Goal: Transaction & Acquisition: Purchase product/service

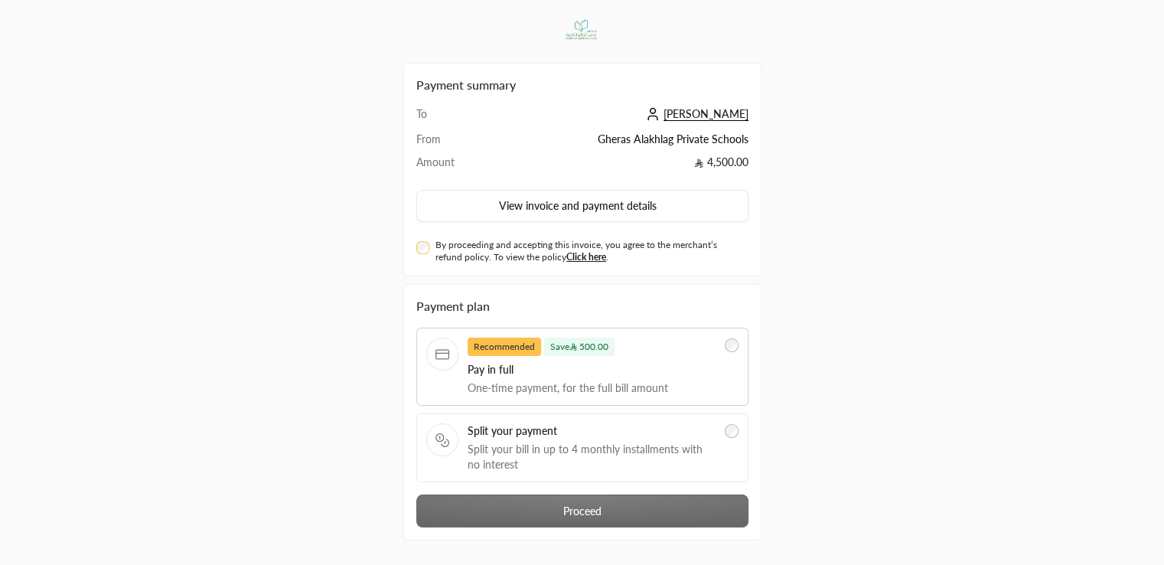
click at [638, 426] on span "Split your payment" at bounding box center [592, 430] width 249 height 15
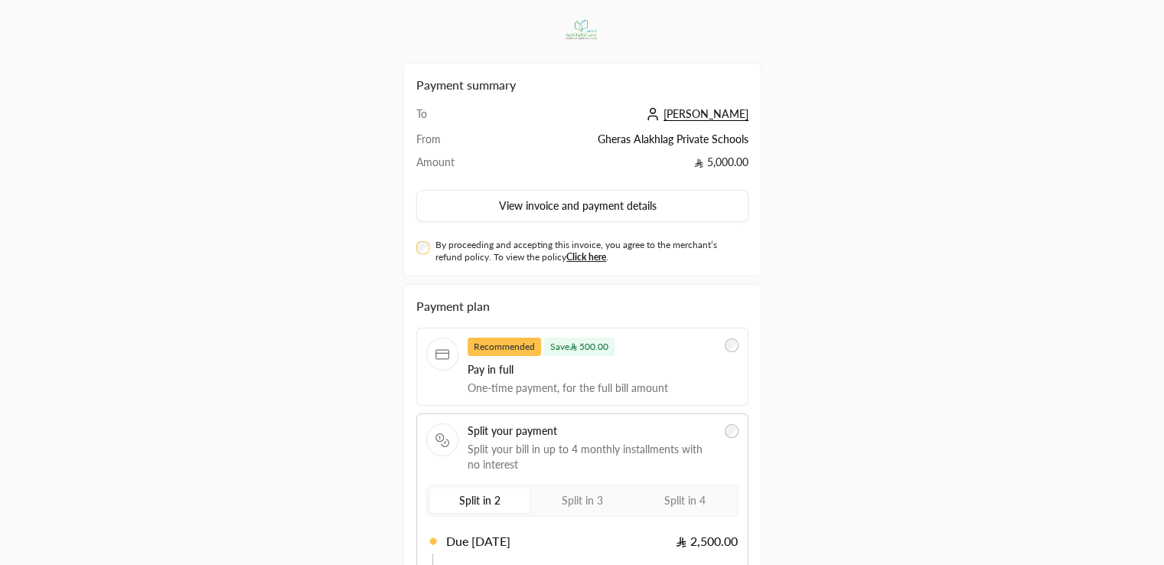
click at [649, 374] on span "Pay in full" at bounding box center [592, 369] width 249 height 15
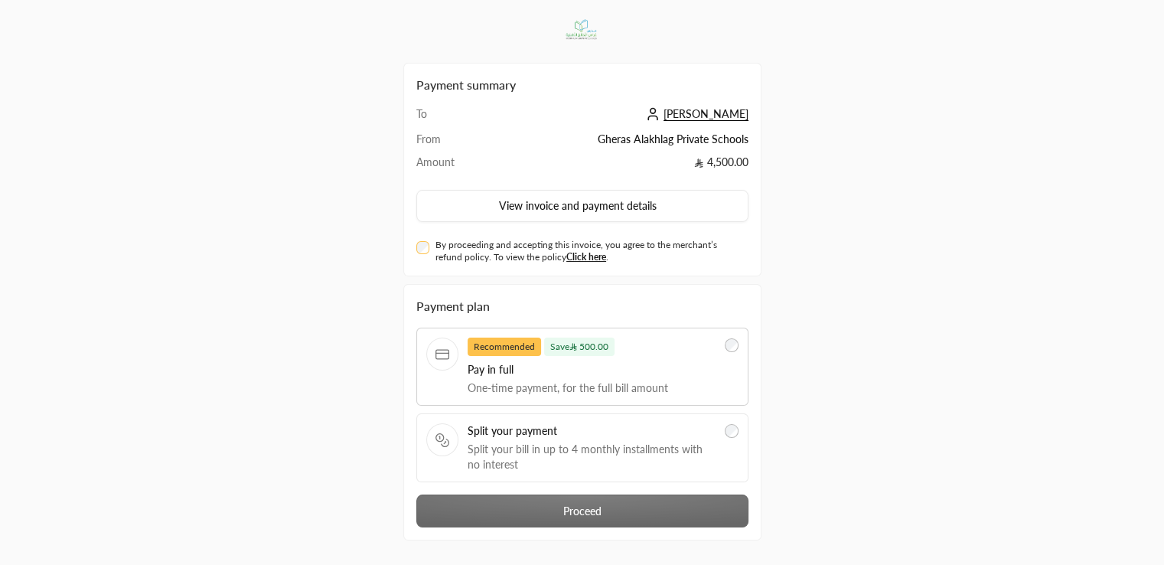
click at [647, 430] on span "Split your payment" at bounding box center [592, 430] width 249 height 15
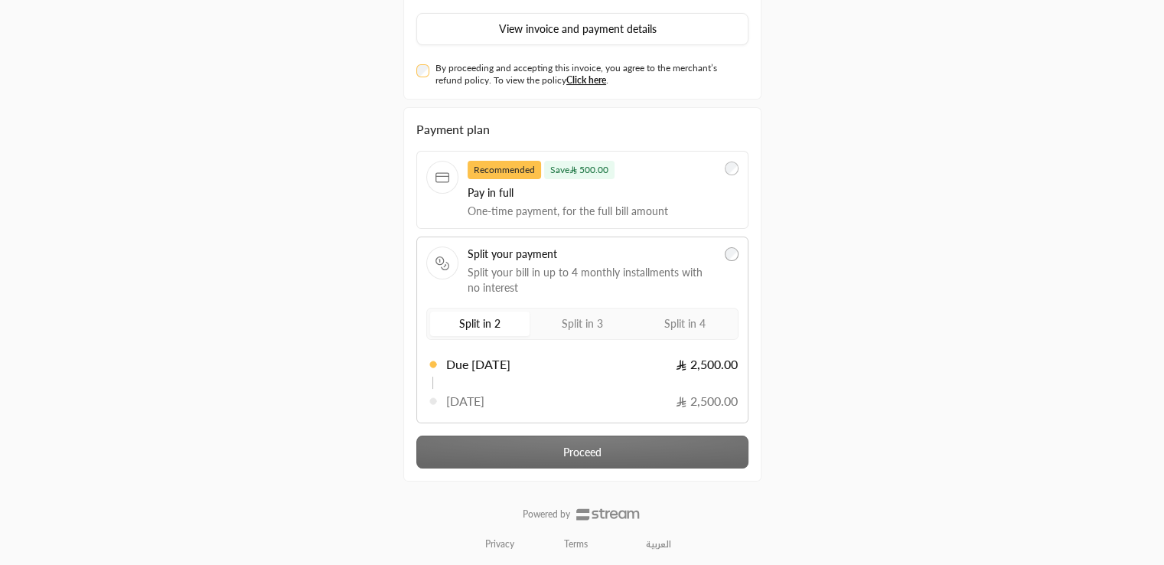
scroll to position [178, 0]
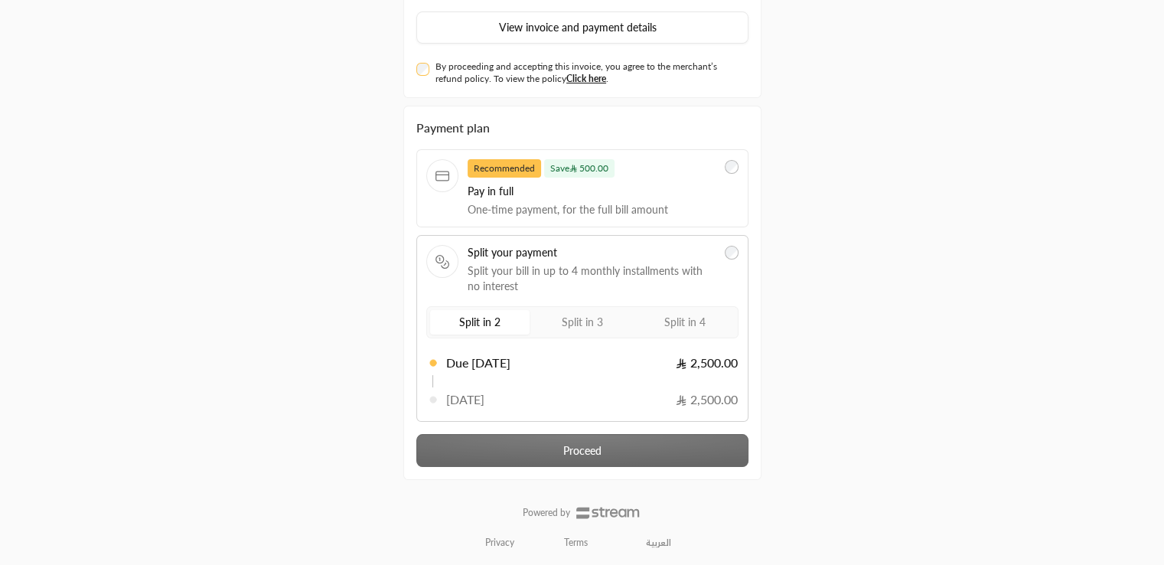
click at [603, 443] on div "Payment plan Recommended Save 500.00 Pay in full One-time payment, for the full…" at bounding box center [582, 293] width 332 height 348
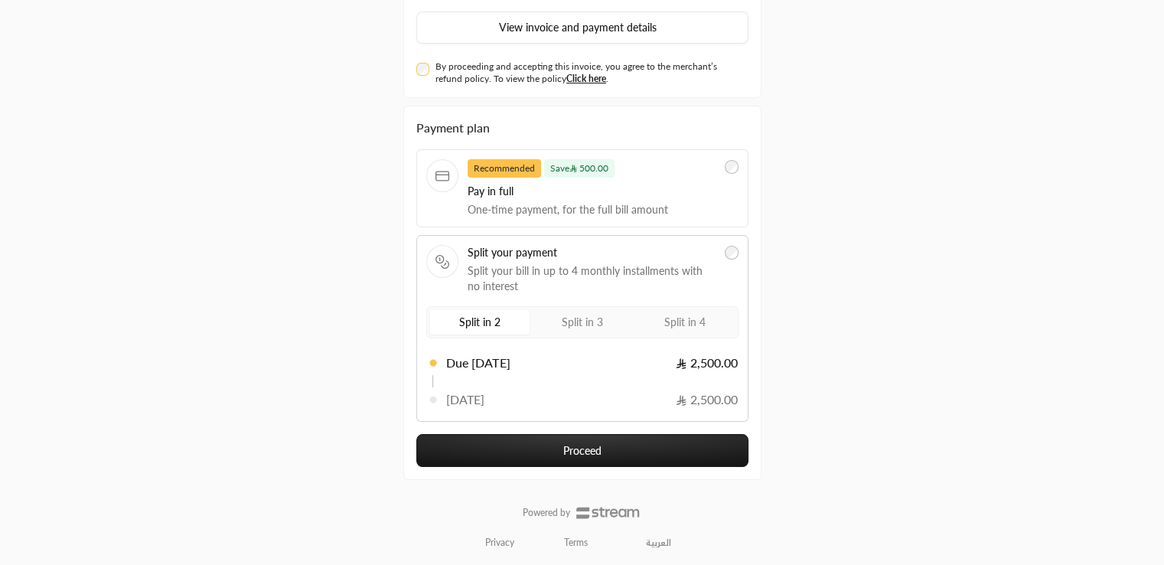
scroll to position [125, 0]
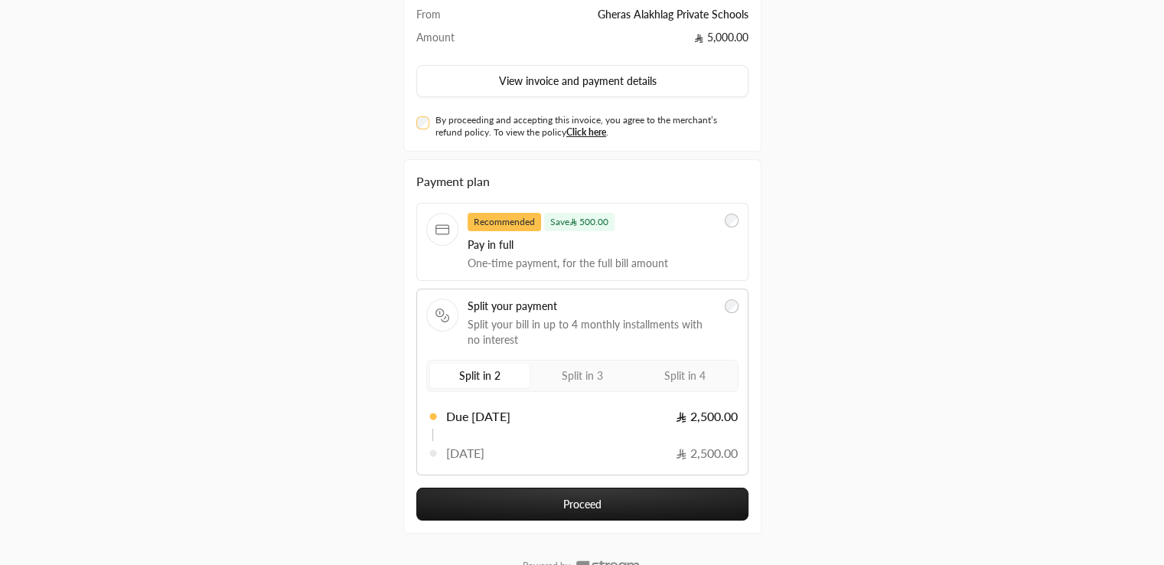
click at [511, 495] on button "Proceed" at bounding box center [582, 504] width 332 height 33
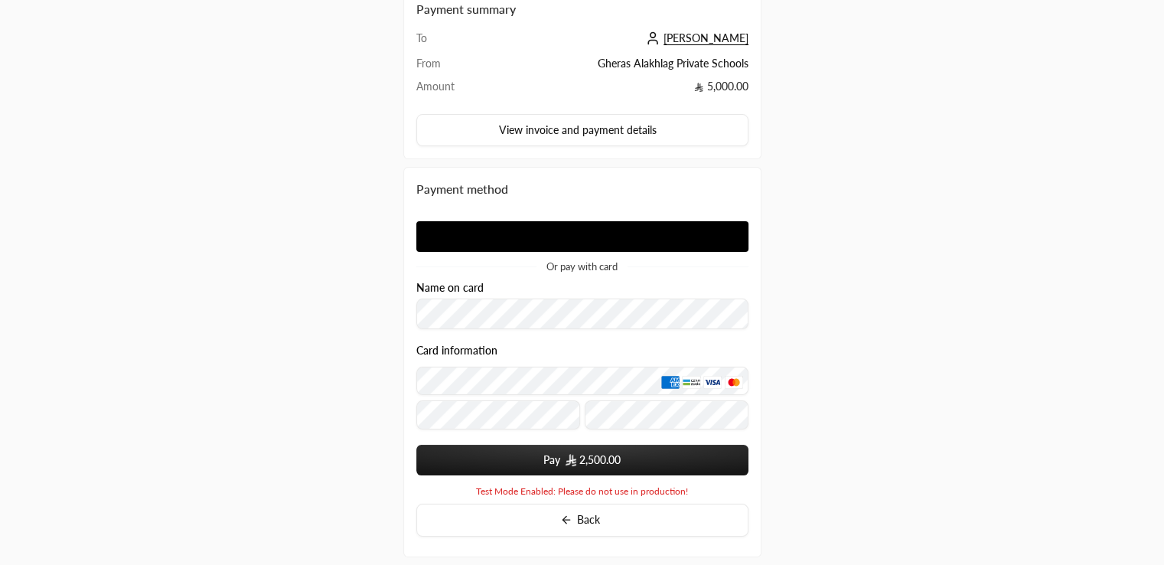
scroll to position [125, 0]
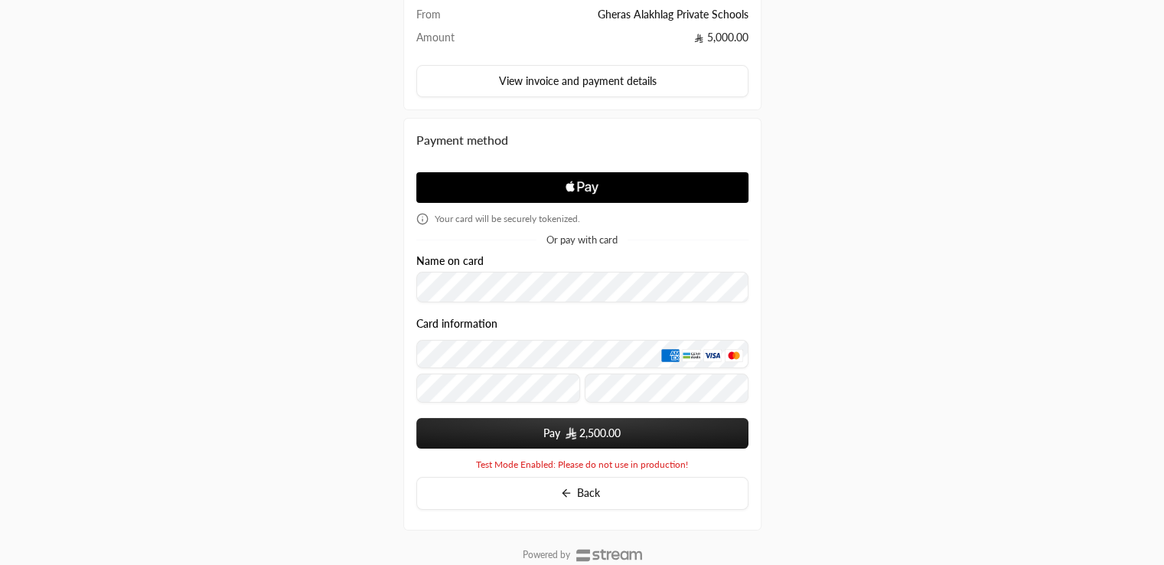
click at [491, 306] on form "Name on card Card information Pay 2,500.00 You card data will be saved upon sub…" at bounding box center [582, 352] width 332 height 194
click at [511, 432] on button "Pay 2,500.00" at bounding box center [582, 433] width 332 height 31
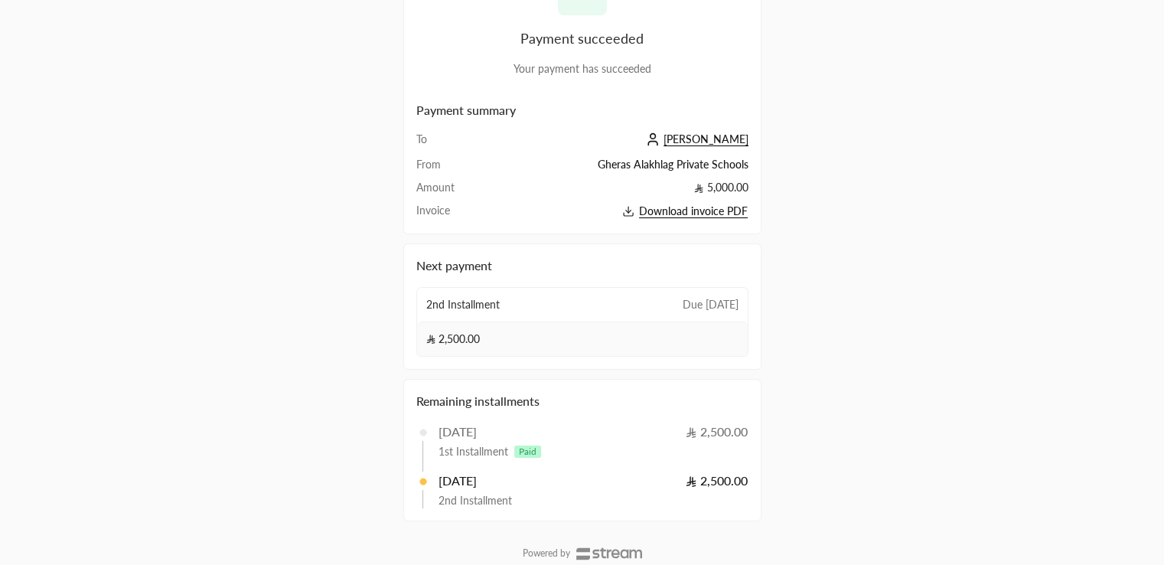
scroll to position [125, 0]
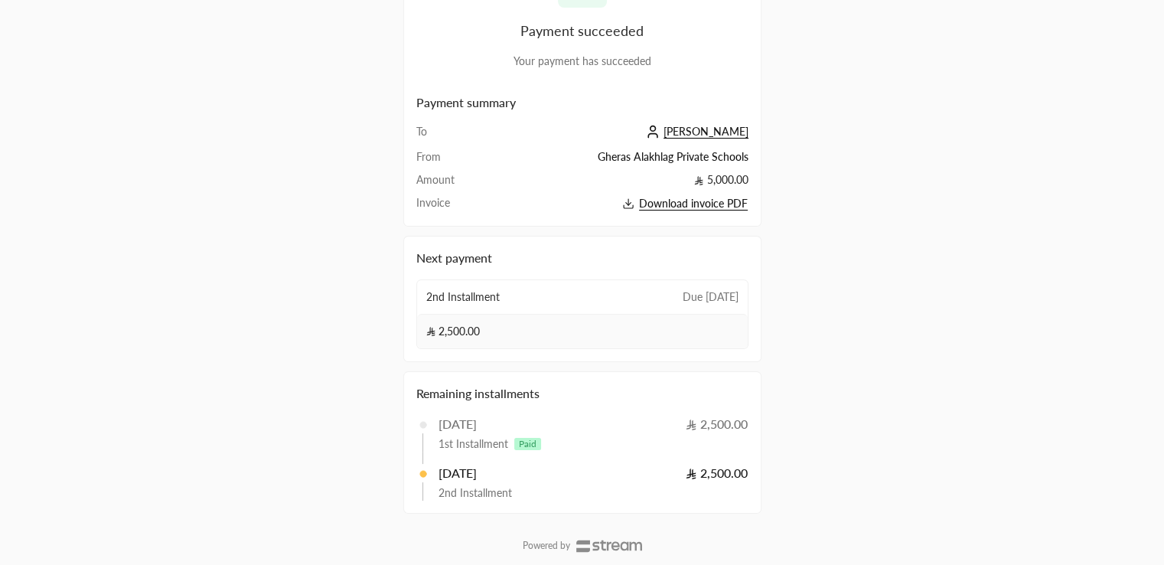
click at [530, 480] on div "19/10/2025 2,500.00" at bounding box center [594, 473] width 310 height 18
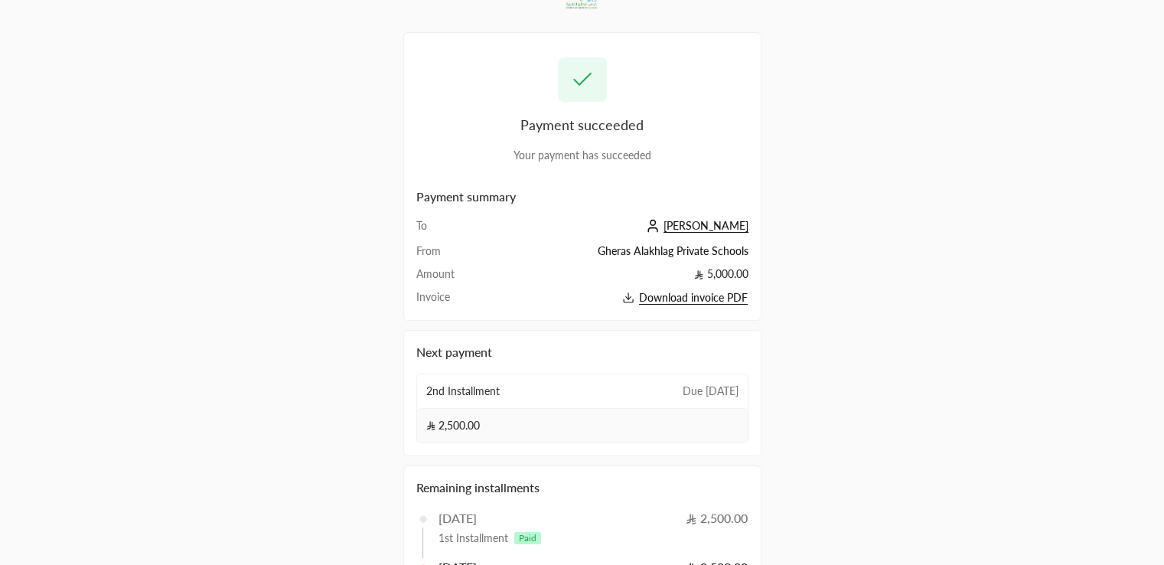
scroll to position [0, 0]
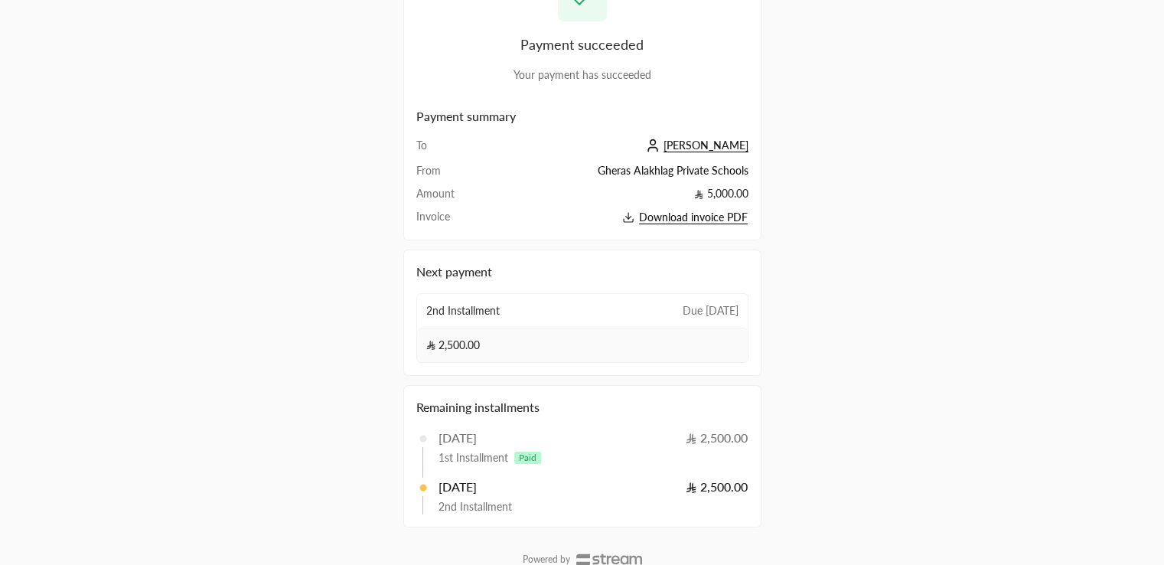
scroll to position [125, 0]
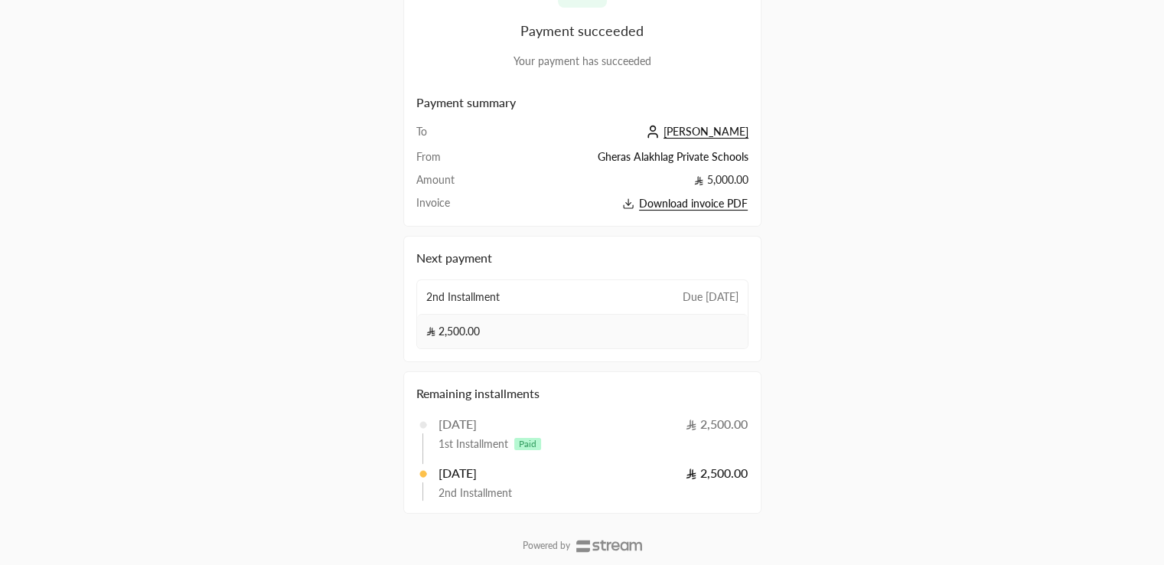
click at [674, 207] on span "Download invoice PDF" at bounding box center [693, 204] width 109 height 14
